Goal: Check status: Check status

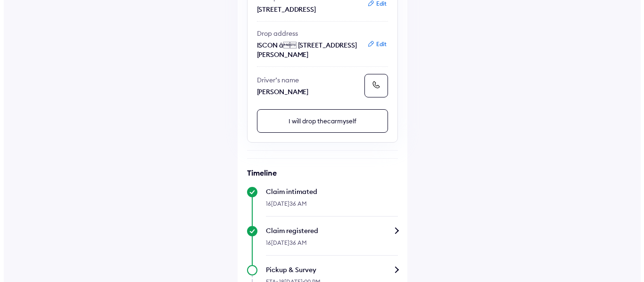
scroll to position [264, 0]
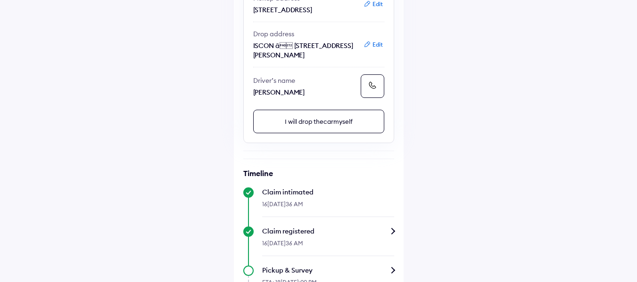
click at [328, 133] on button "I will drop the car myself" at bounding box center [318, 122] width 131 height 24
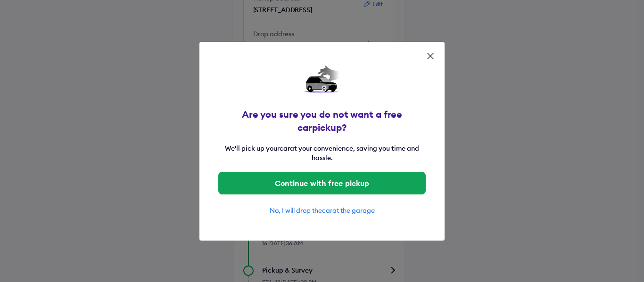
click at [322, 211] on button "No, I will drop the car at the garage" at bounding box center [321, 210] width 207 height 23
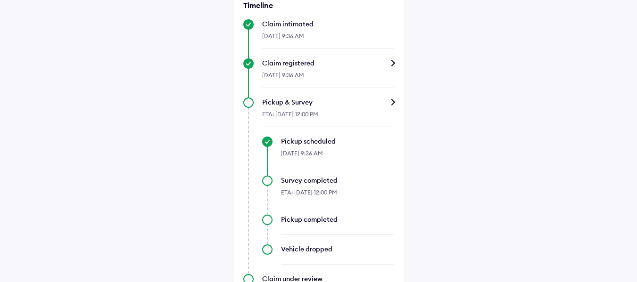
scroll to position [349, 0]
